Goal: Information Seeking & Learning: Learn about a topic

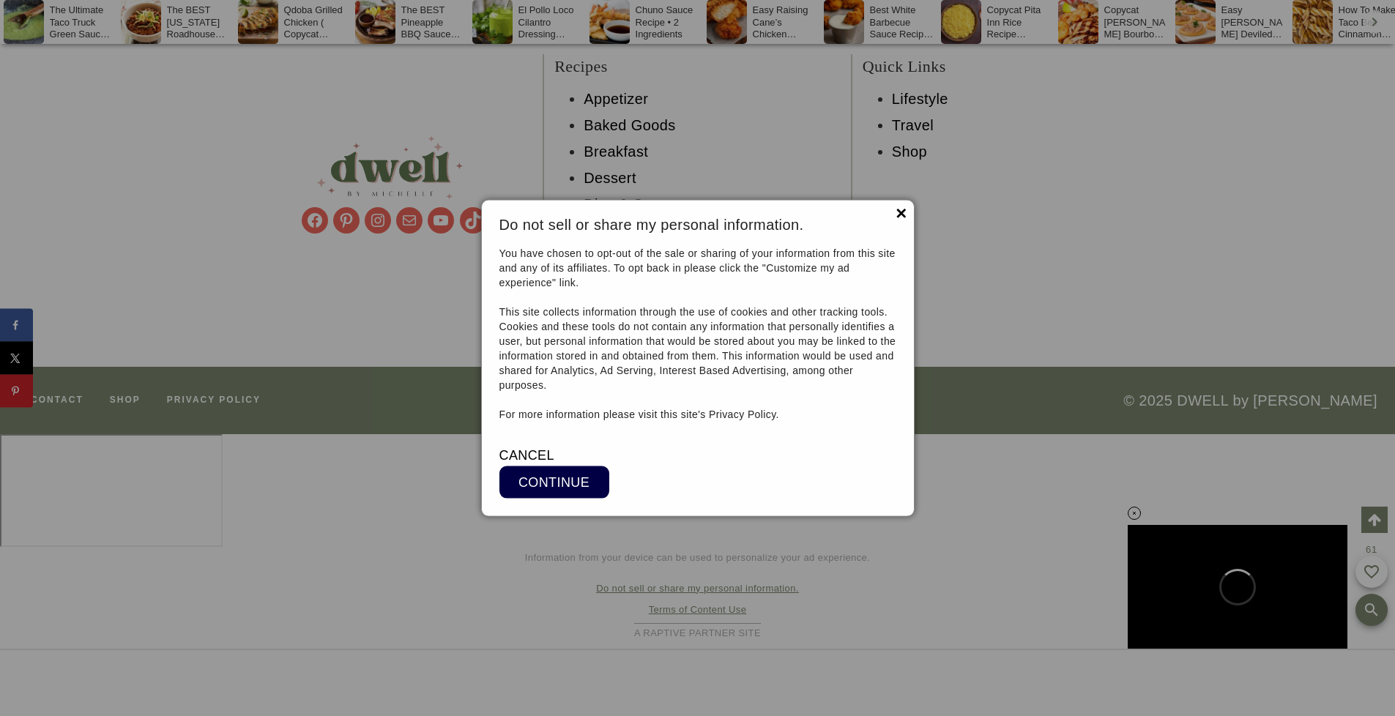
scroll to position [15698, 0]
